Goal: Find specific page/section: Find specific page/section

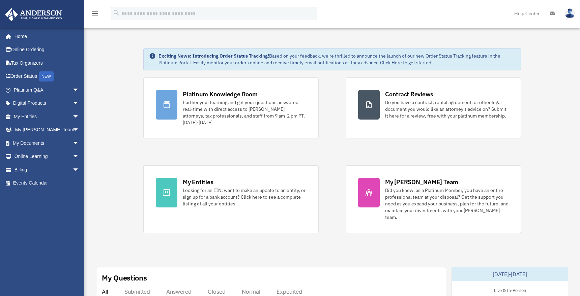
click at [73, 169] on span "arrow_drop_down" at bounding box center [79, 170] width 13 height 14
click at [46, 182] on link "$ Open Invoices" at bounding box center [49, 184] width 80 height 14
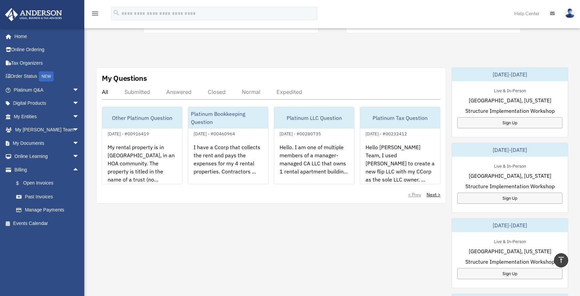
scroll to position [202, 0]
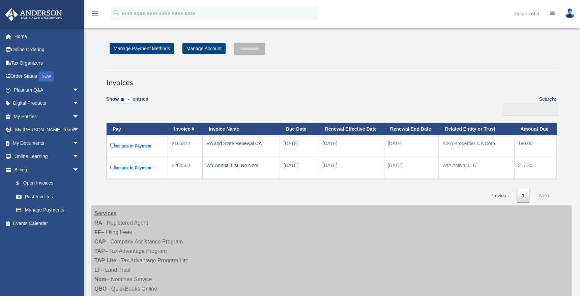
click at [33, 198] on link "Past Invoices" at bounding box center [47, 196] width 77 height 13
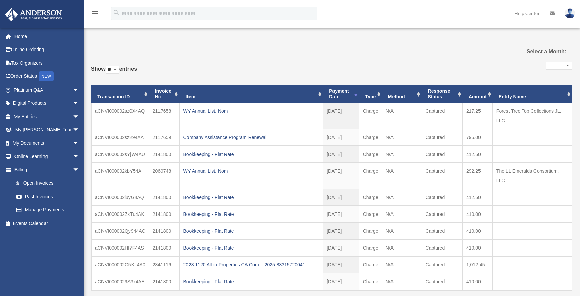
select select
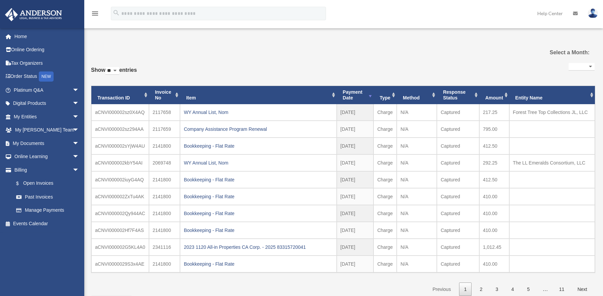
click at [23, 212] on span at bounding box center [22, 210] width 5 height 5
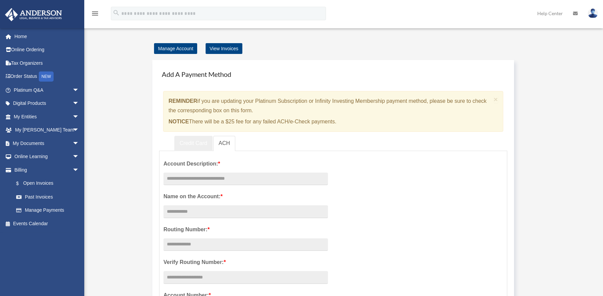
click at [191, 144] on link "Credit Card" at bounding box center [193, 143] width 38 height 15
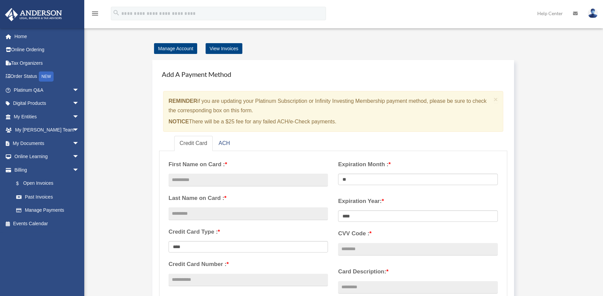
click at [25, 37] on link "Home" at bounding box center [47, 36] width 85 height 13
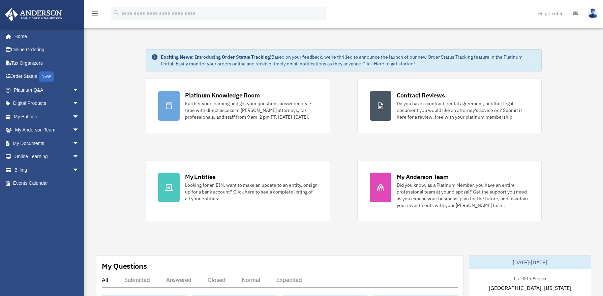
click at [208, 95] on div "Platinum Knowledge Room" at bounding box center [222, 95] width 75 height 8
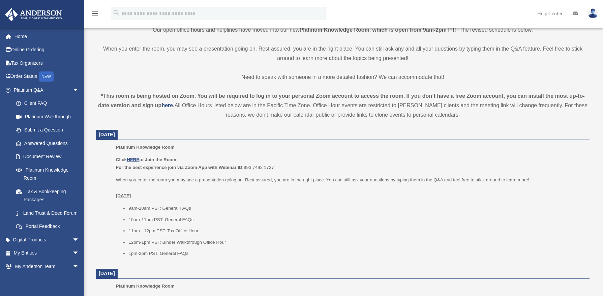
scroll to position [168, 0]
click at [137, 159] on u "HERE" at bounding box center [133, 159] width 12 height 5
